Goal: Find specific page/section: Find specific page/section

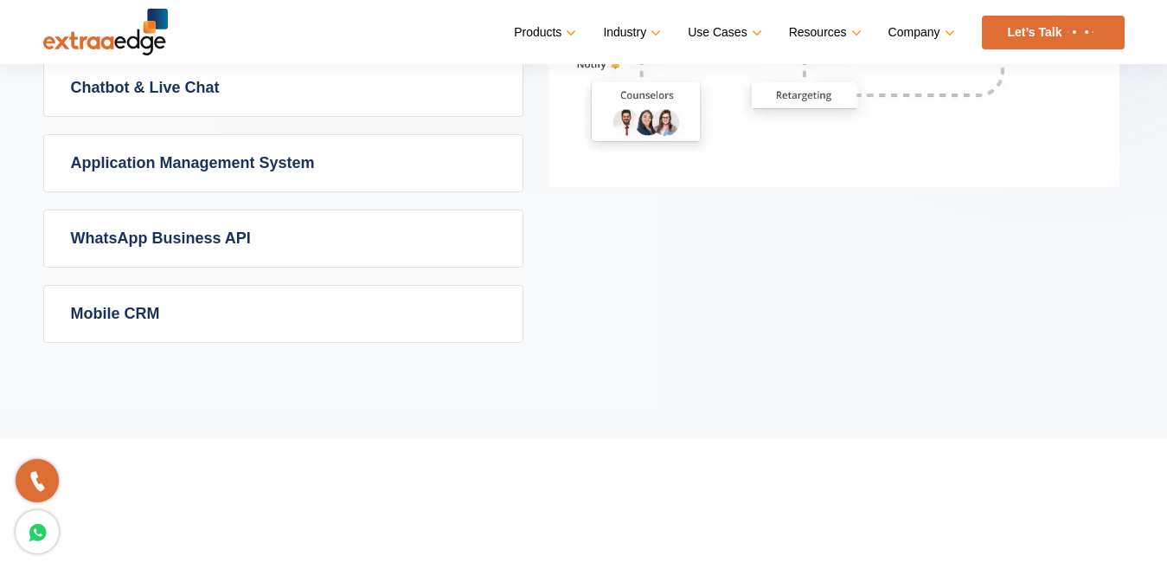
scroll to position [1263, 0]
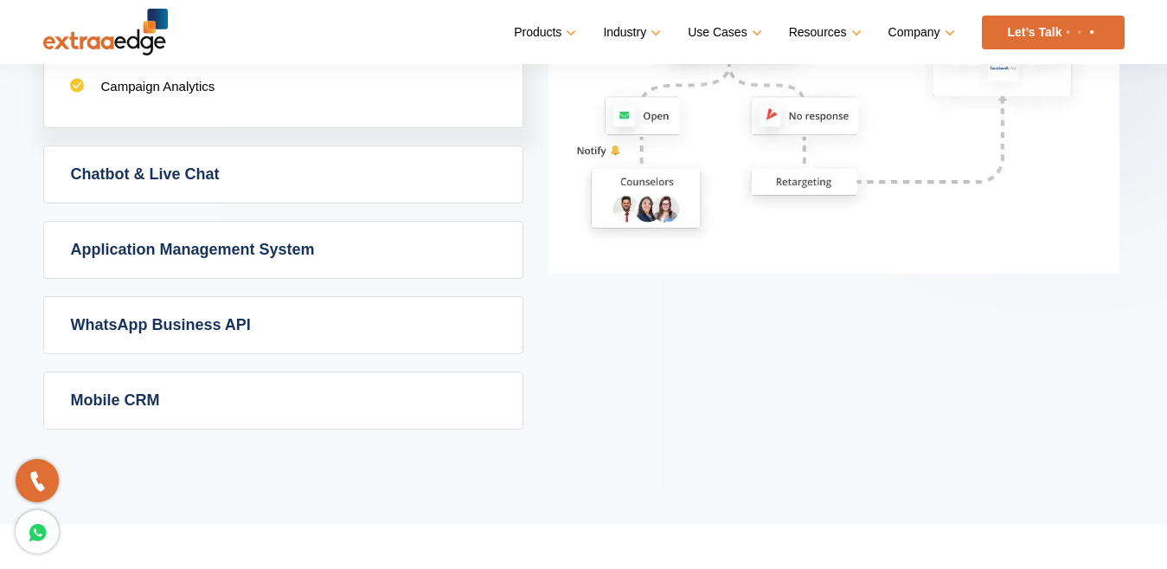
click at [205, 247] on link "Application Management System" at bounding box center [283, 250] width 479 height 56
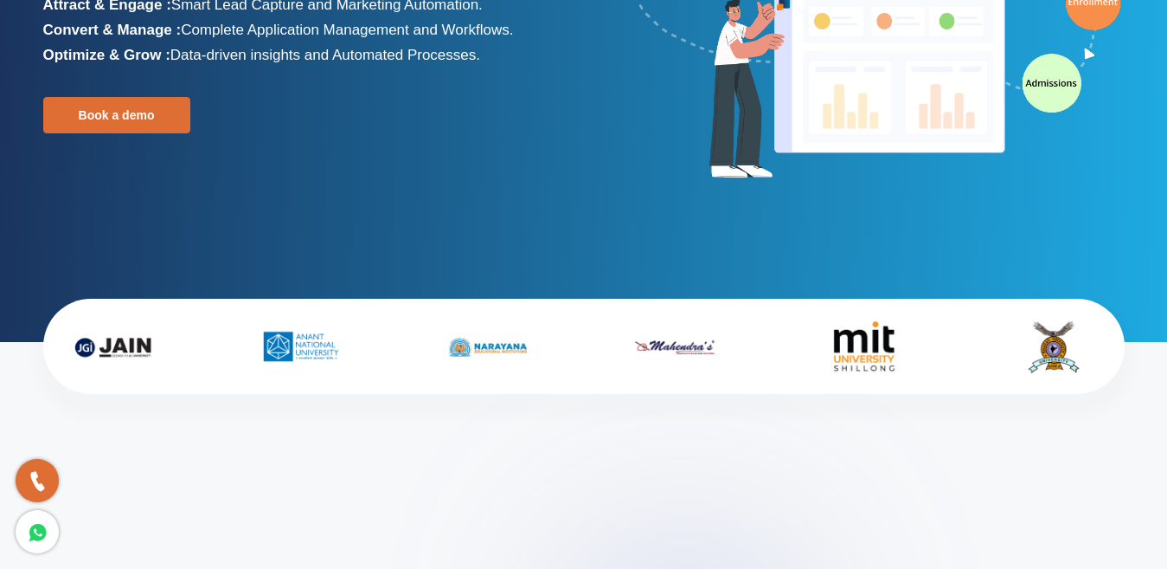
scroll to position [0, 0]
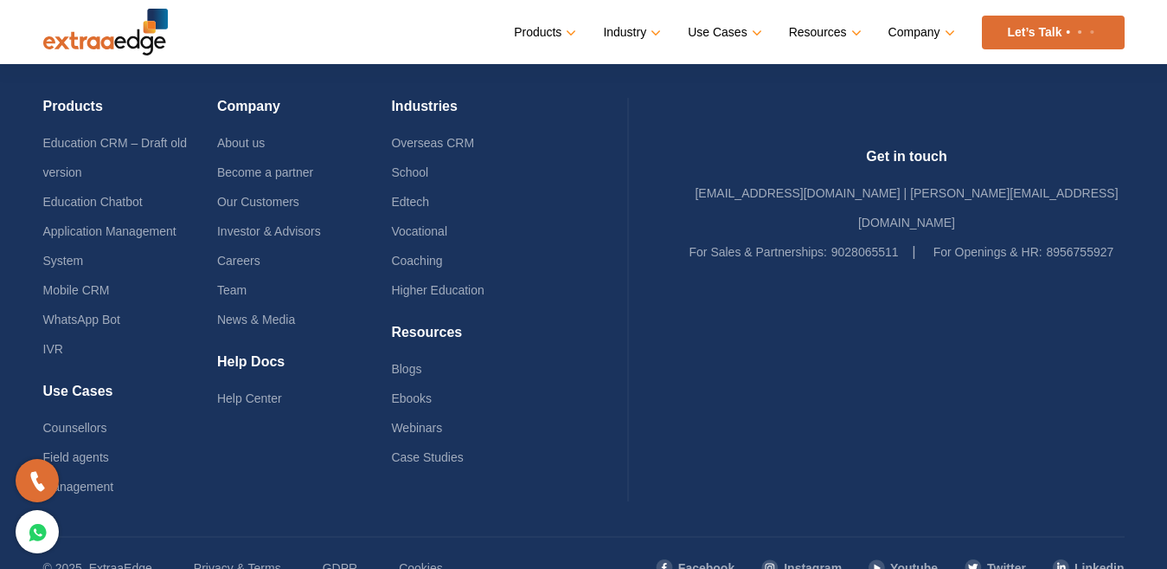
scroll to position [4163, 0]
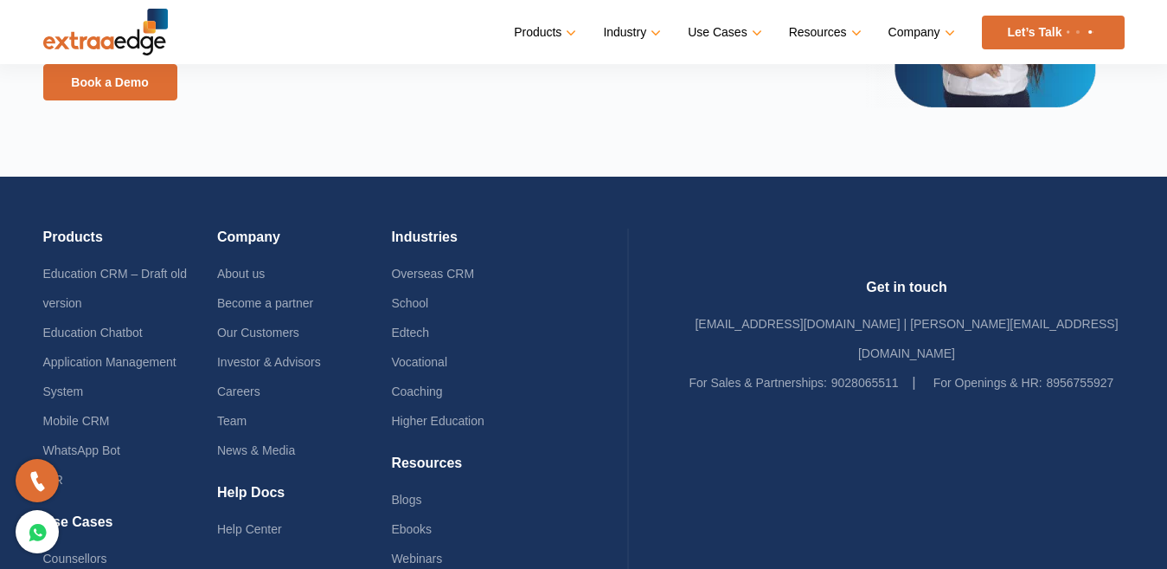
drag, startPoint x: 1106, startPoint y: 464, endPoint x: 1128, endPoint y: 512, distance: 53.1
click at [1128, 512] on div "Products Education CRM – Draft old version Education Chatbot Application Manage…" at bounding box center [584, 453] width 1108 height 552
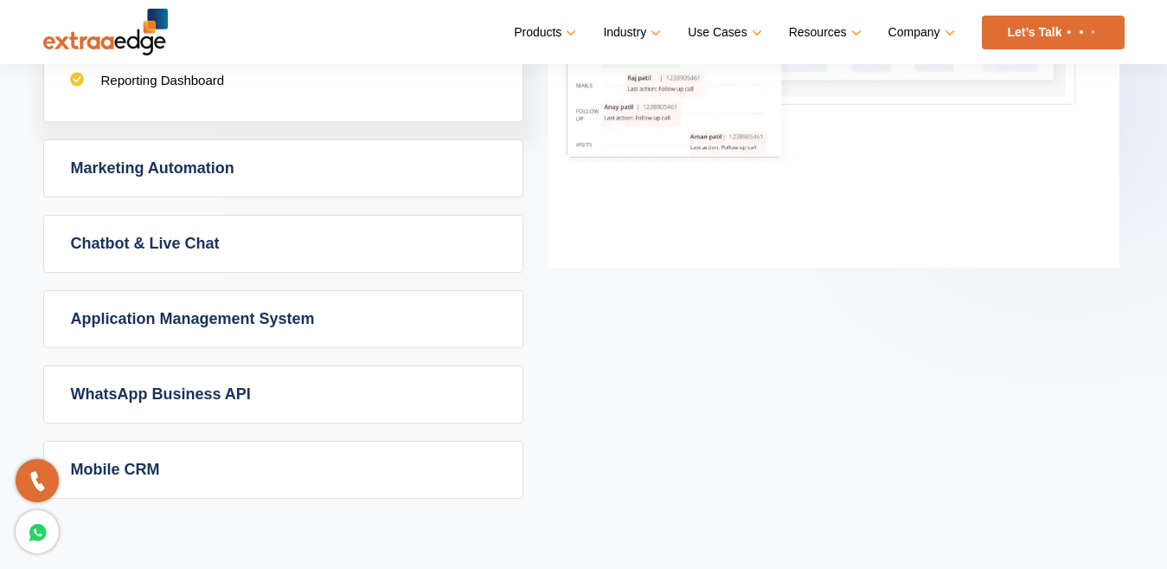
scroll to position [1233, 0]
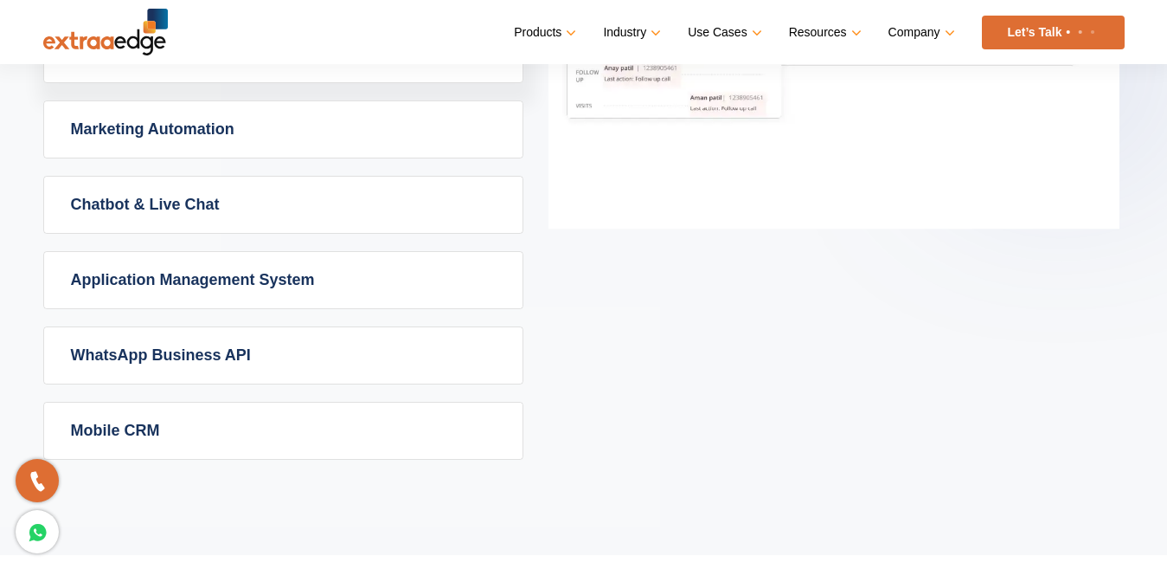
click at [157, 275] on link "Application Management System" at bounding box center [283, 280] width 479 height 56
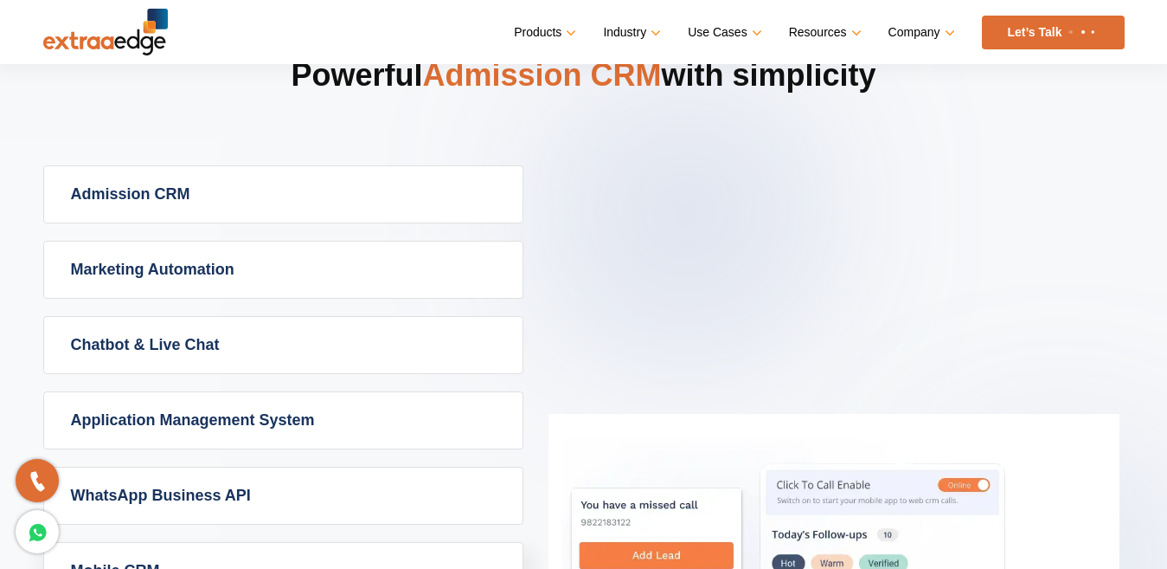
scroll to position [433, 0]
